Goal: Navigation & Orientation: Find specific page/section

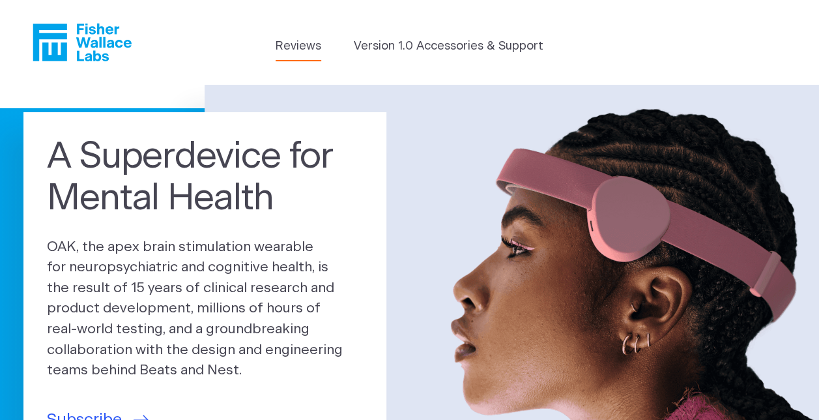
click at [298, 55] on link "Reviews" at bounding box center [299, 47] width 46 height 18
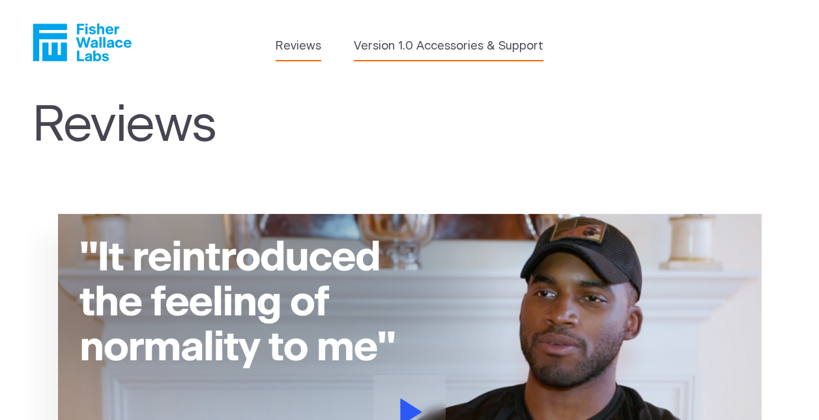
click at [397, 52] on link "Version 1.0 Accessories & Support" at bounding box center [449, 47] width 190 height 18
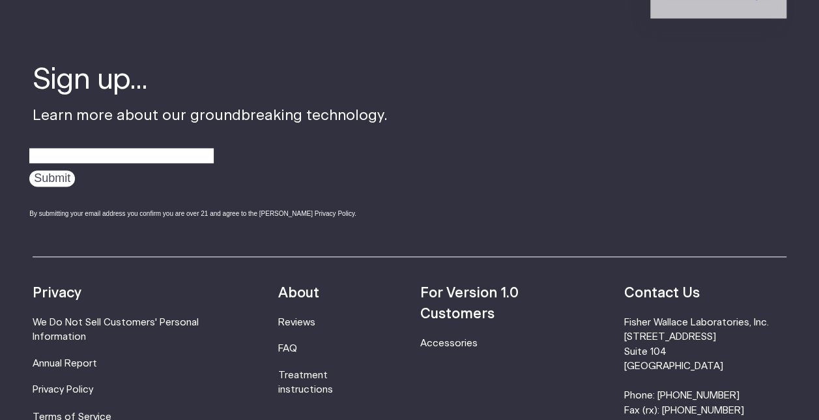
scroll to position [982, 0]
